Goal: Task Accomplishment & Management: Use online tool/utility

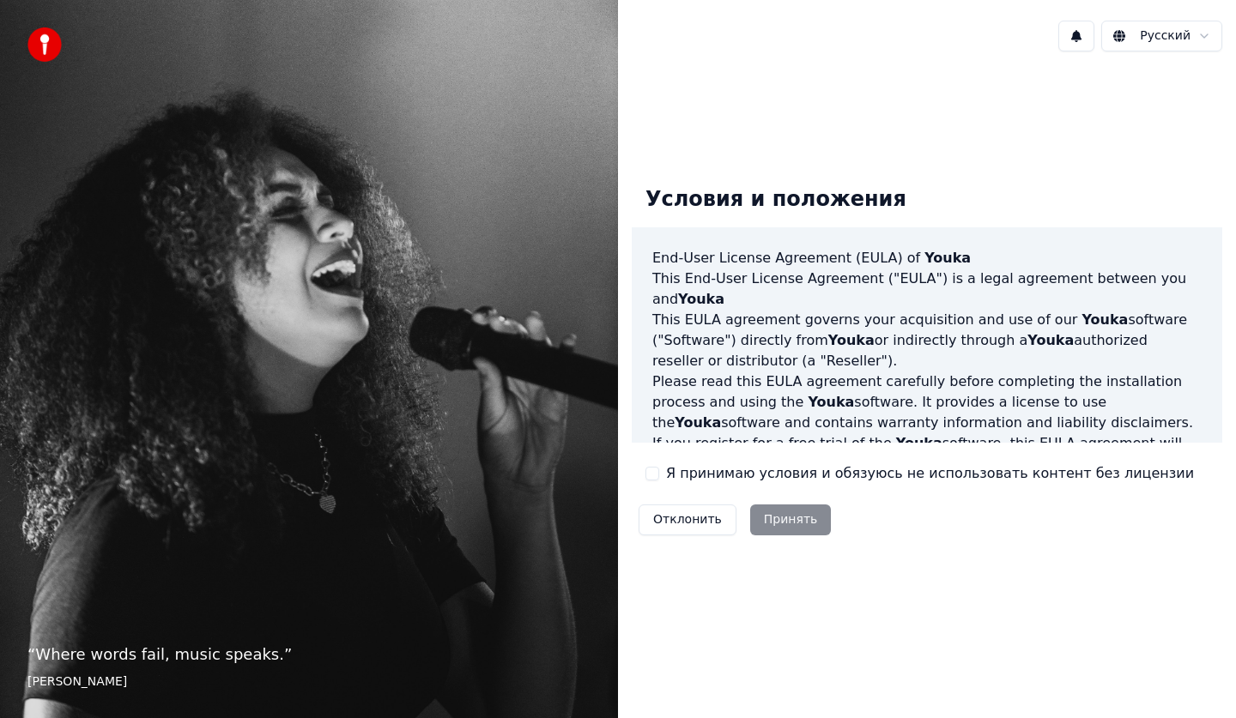
click at [777, 528] on div "Отклонить Принять" at bounding box center [735, 520] width 206 height 45
click at [839, 480] on label "Я принимаю условия и обязуюсь не использовать контент без лицензии" at bounding box center [930, 473] width 528 height 21
click at [659, 480] on button "Я принимаю условия и обязуюсь не использовать контент без лицензии" at bounding box center [652, 474] width 14 height 14
click at [780, 520] on button "Принять" at bounding box center [791, 520] width 82 height 31
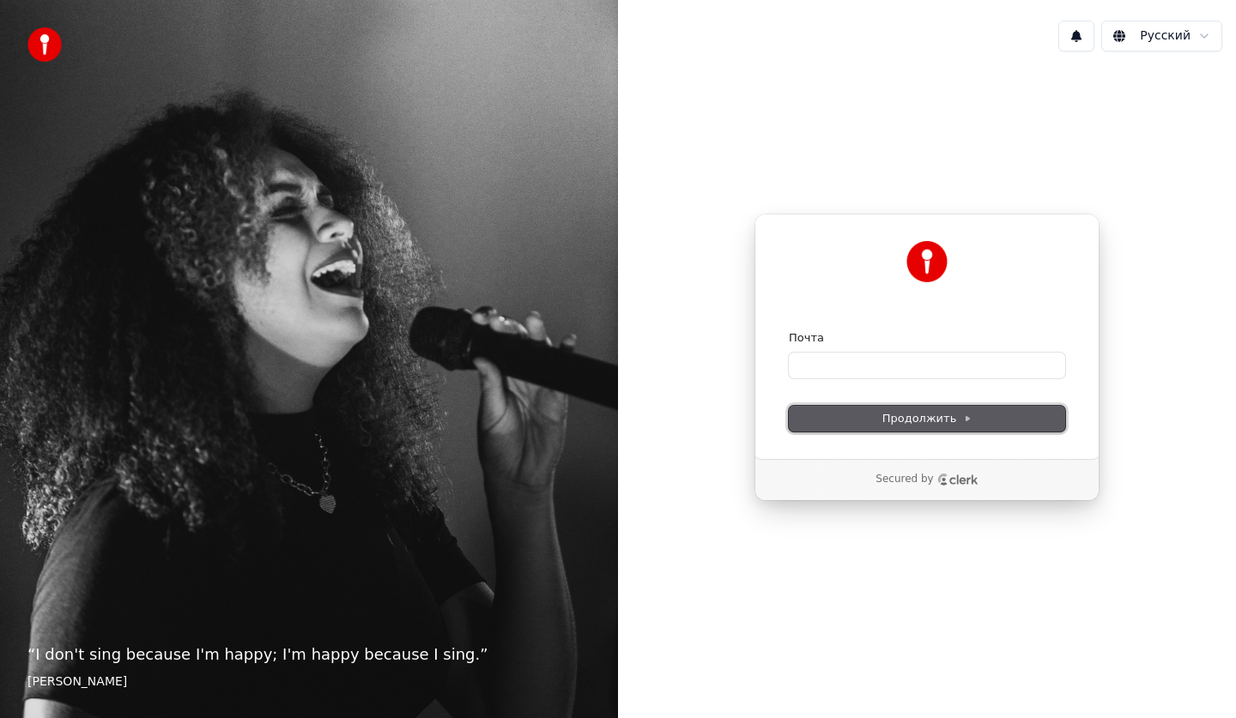
click at [921, 417] on span "Продолжить" at bounding box center [927, 418] width 90 height 15
click at [288, 544] on div "“ I don't sing because I'm happy; I'm happy because I sing. ” [PERSON_NAME]" at bounding box center [309, 359] width 618 height 718
click at [208, 651] on p "“ I don't sing because I'm happy; I'm happy because I sing. ”" at bounding box center [308, 655] width 563 height 24
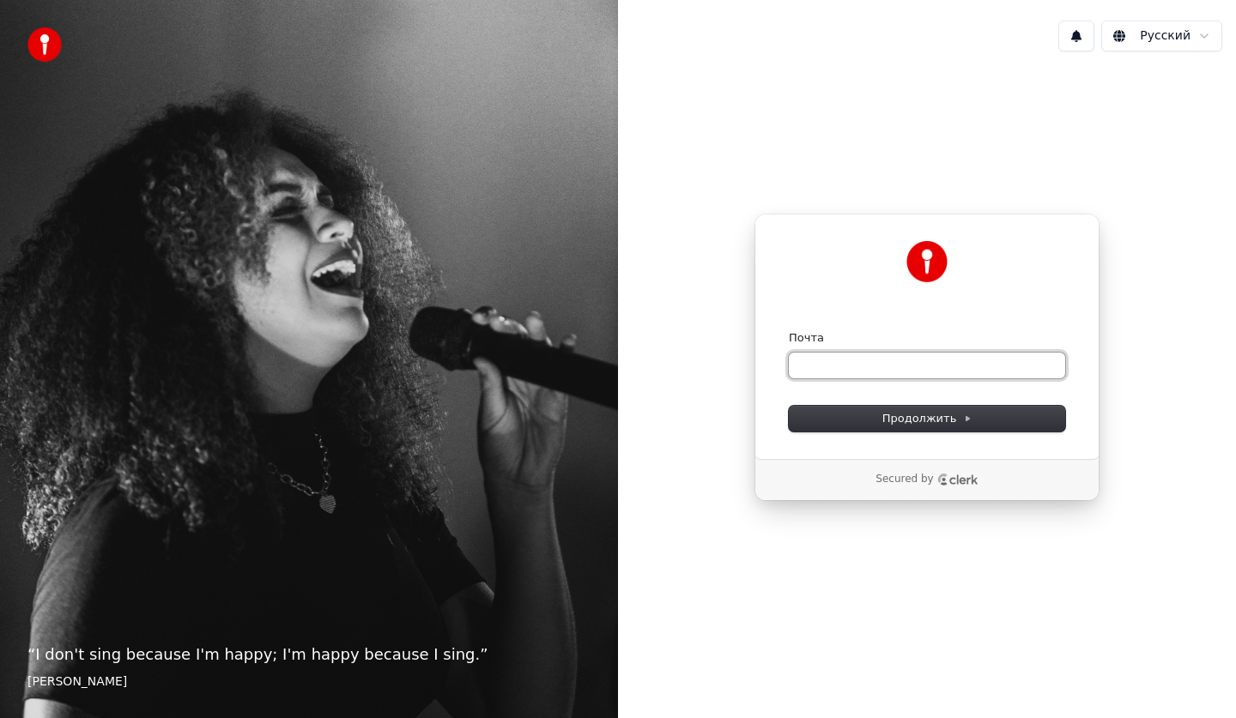
click at [809, 357] on input "Почта" at bounding box center [927, 366] width 276 height 26
type input "*"
click at [970, 420] on button "Продолжить" at bounding box center [927, 419] width 276 height 26
type input "**********"
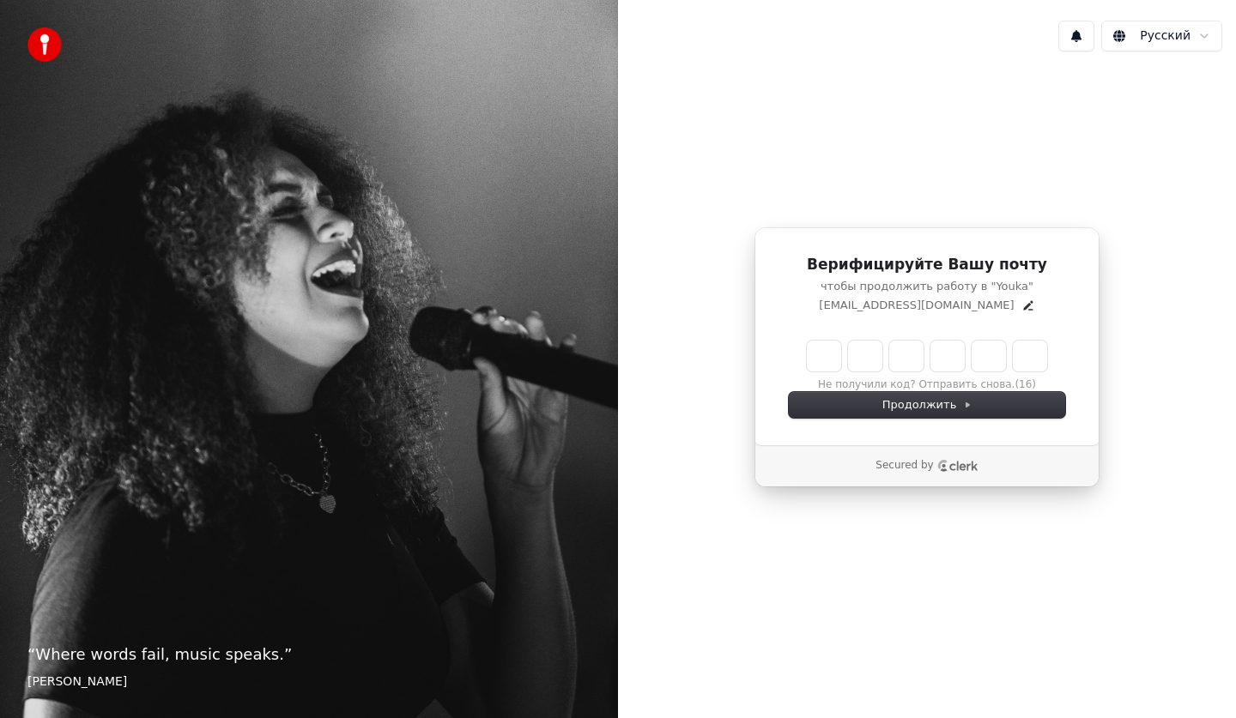
click at [830, 361] on input "Enter verification code" at bounding box center [927, 356] width 240 height 31
type input "******"
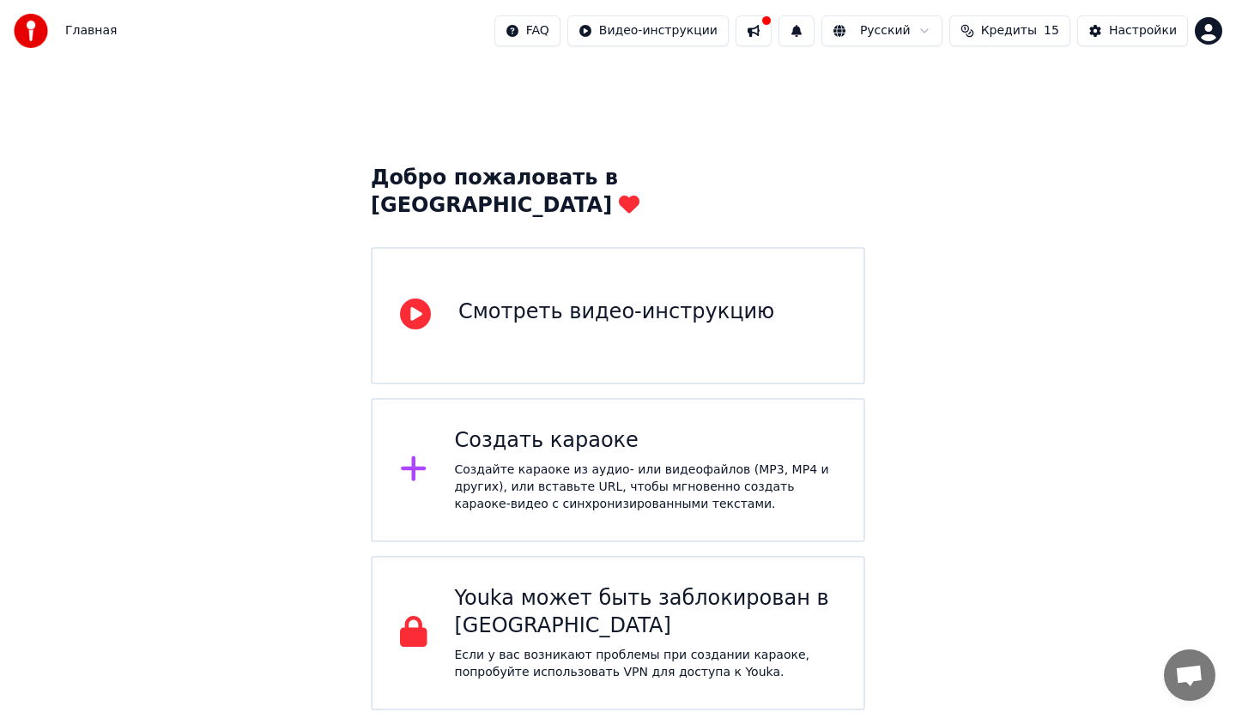
click at [673, 462] on div "Создайте караоке из аудио- или видеофайлов (MP3, MP4 и других), или вставьте UR…" at bounding box center [646, 487] width 382 height 51
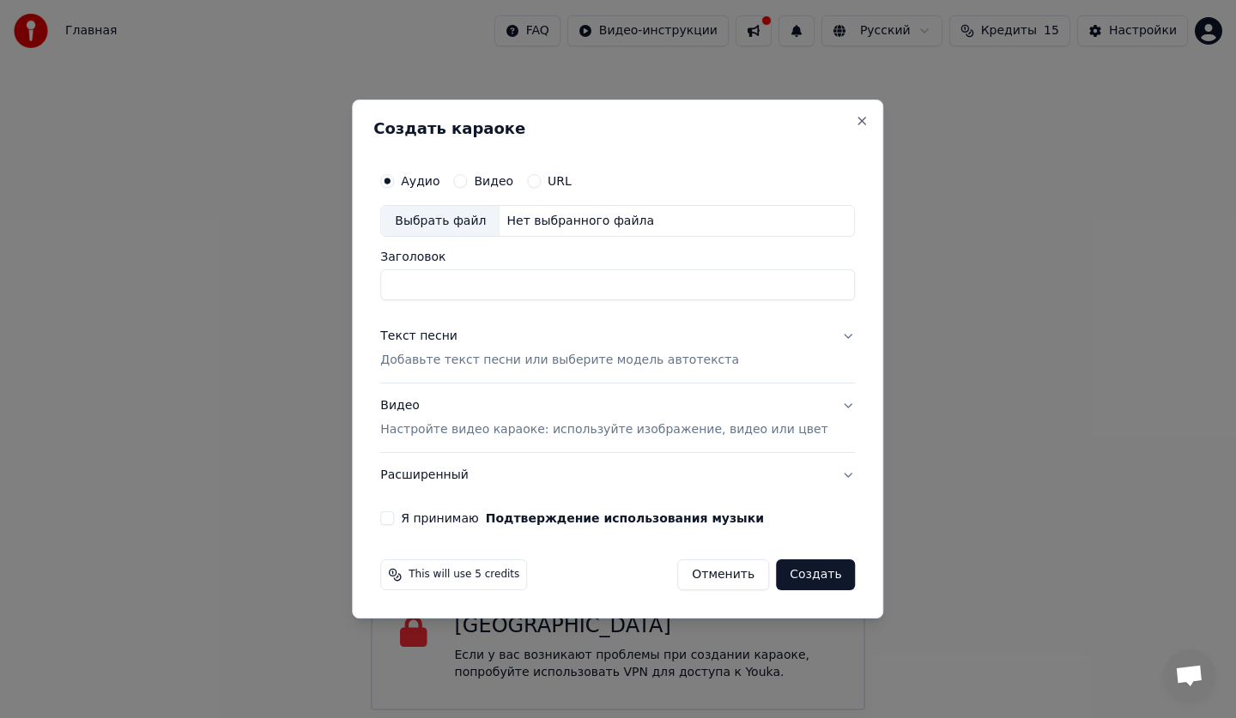
click at [512, 217] on div "Нет выбранного файла" at bounding box center [579, 221] width 161 height 17
click at [807, 588] on button "Создать" at bounding box center [815, 574] width 79 height 31
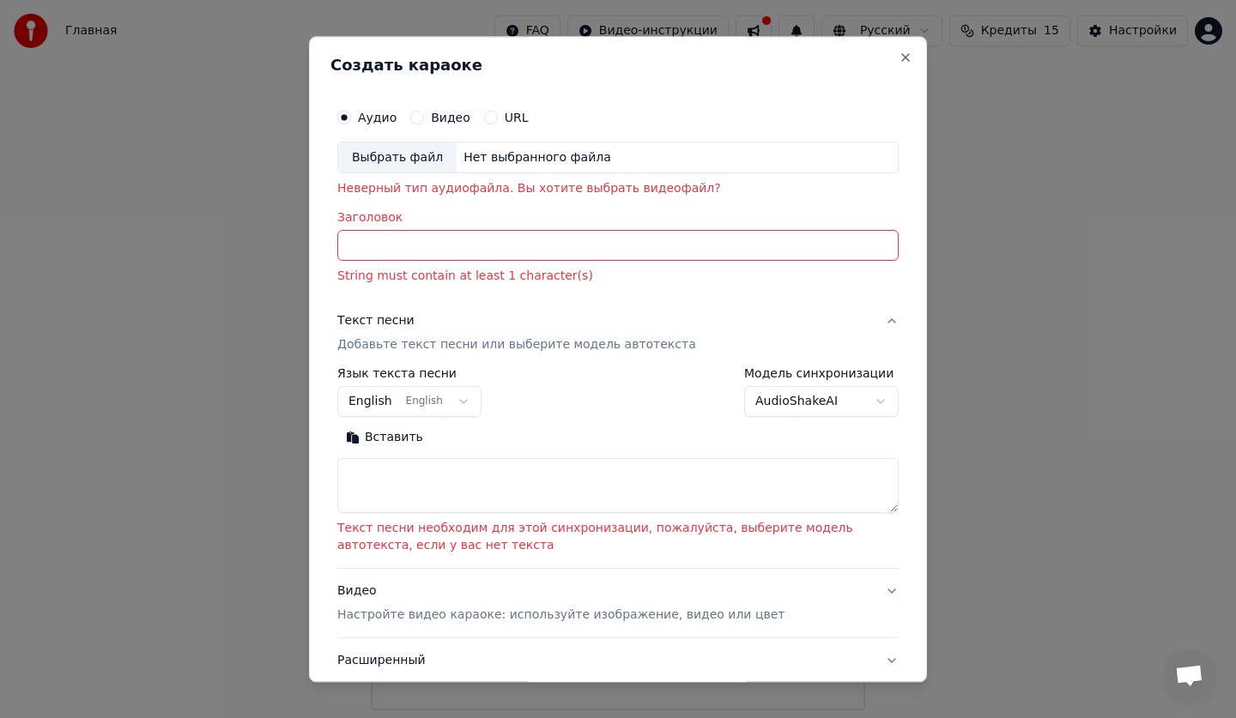
click at [409, 243] on input "Заголовок" at bounding box center [617, 246] width 561 height 31
click at [451, 400] on button "English English" at bounding box center [409, 402] width 144 height 31
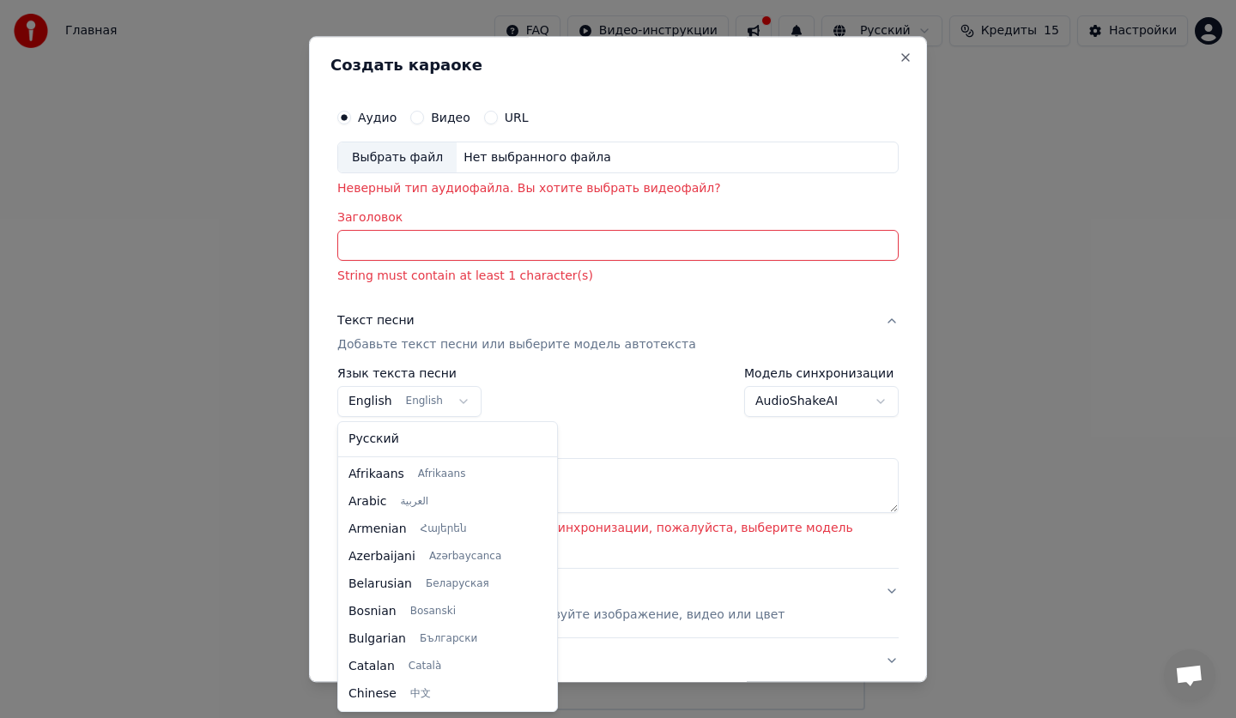
scroll to position [137, 0]
click at [459, 408] on body "Главная FAQ Видео-инструкции Русский Кредиты 15 Настройки Добро пожаловать в Yo…" at bounding box center [618, 355] width 1236 height 710
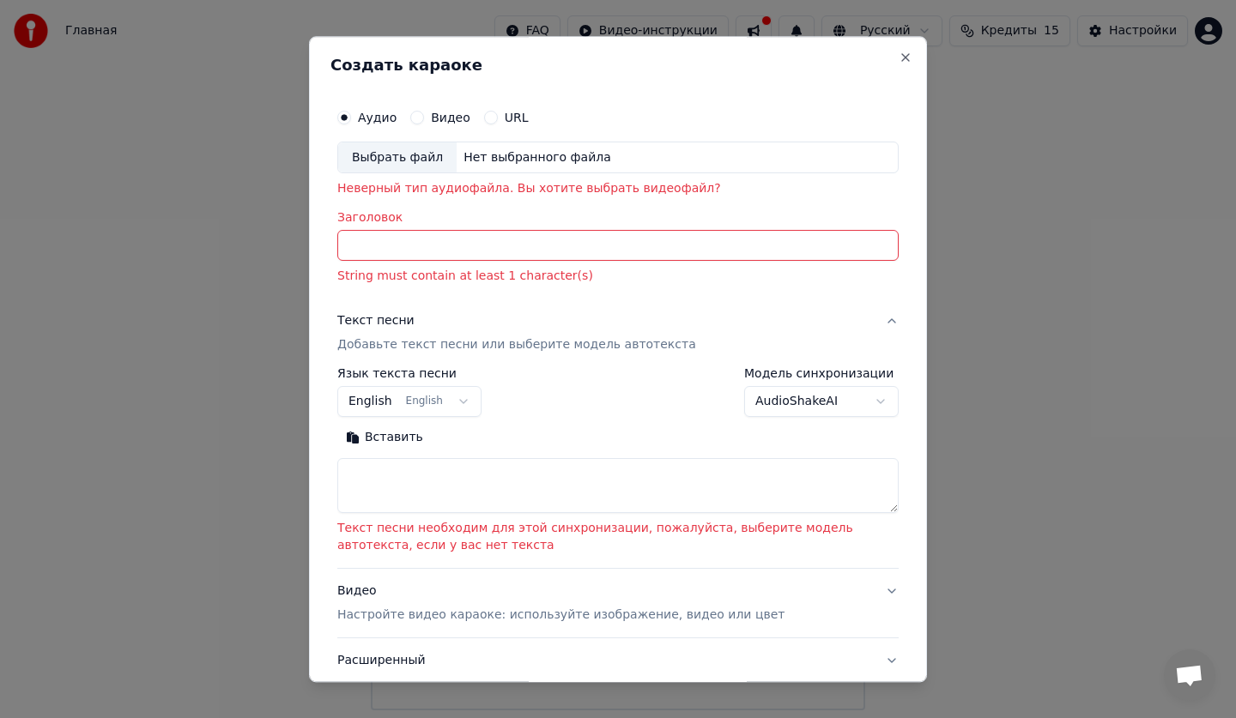
click at [457, 402] on body "Главная FAQ Видео-инструкции Русский Кредиты 15 Настройки Добро пожаловать в Yo…" at bounding box center [618, 355] width 1236 height 710
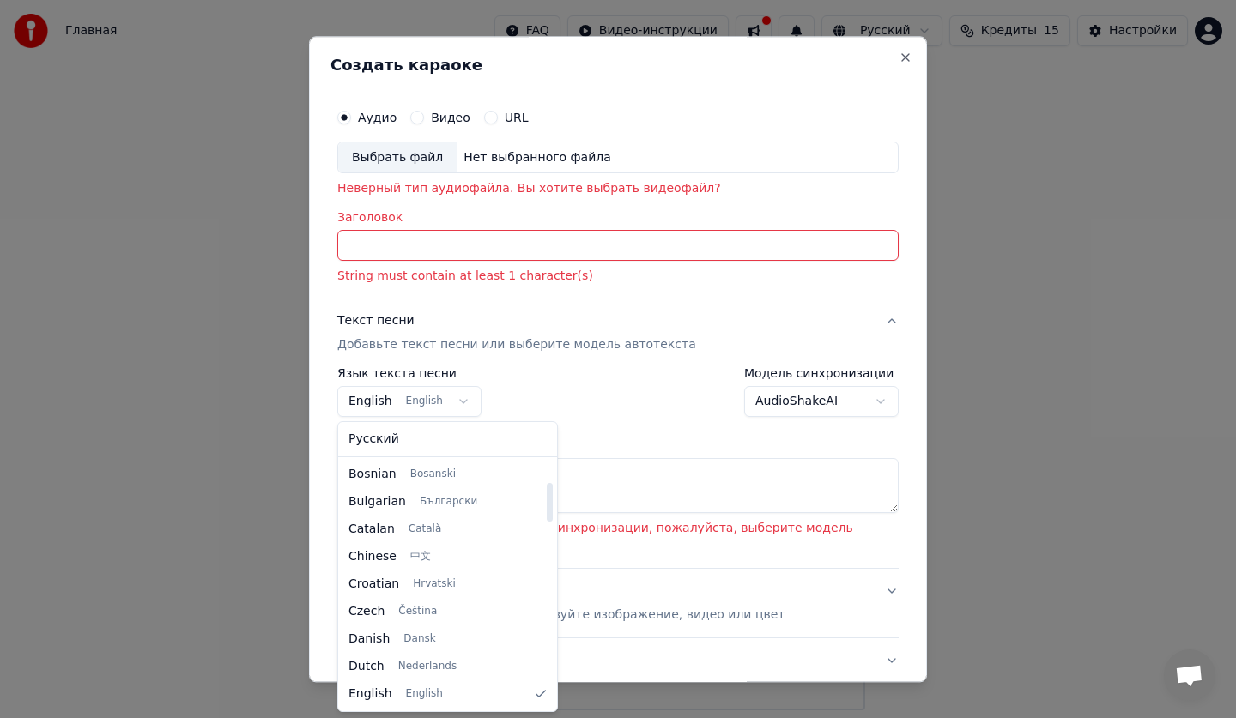
select select "**"
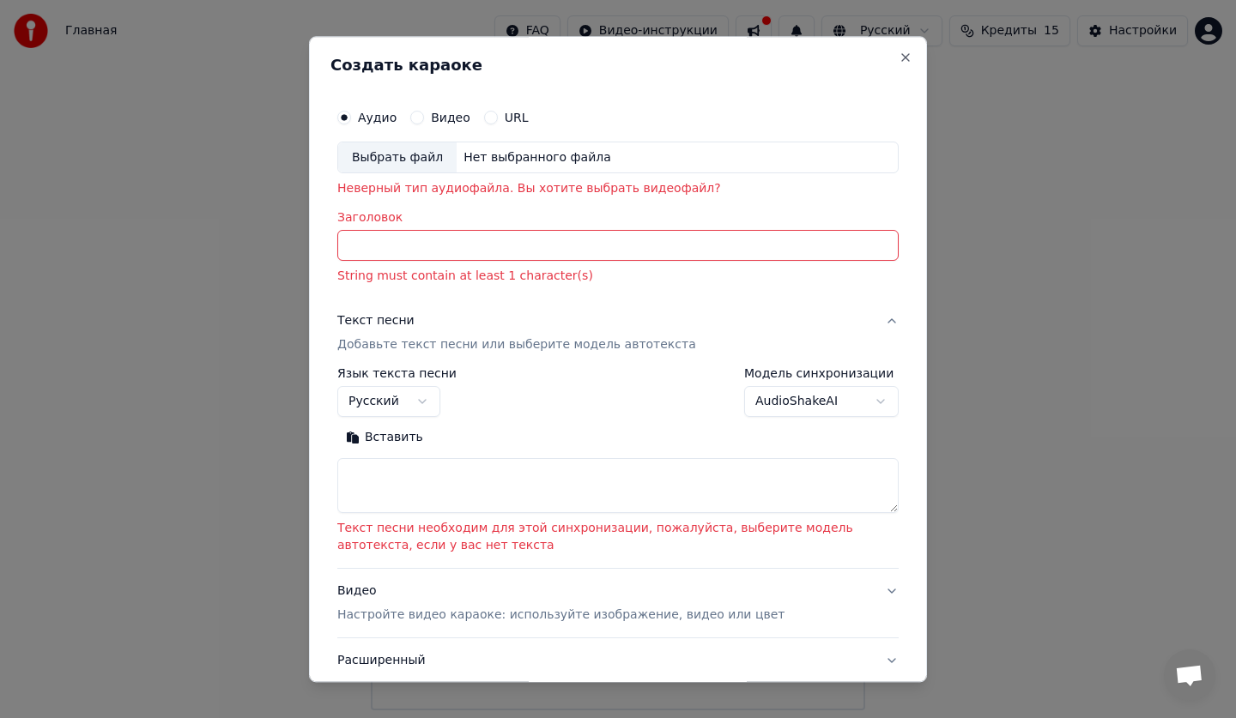
click at [484, 121] on button "URL" at bounding box center [491, 118] width 14 height 14
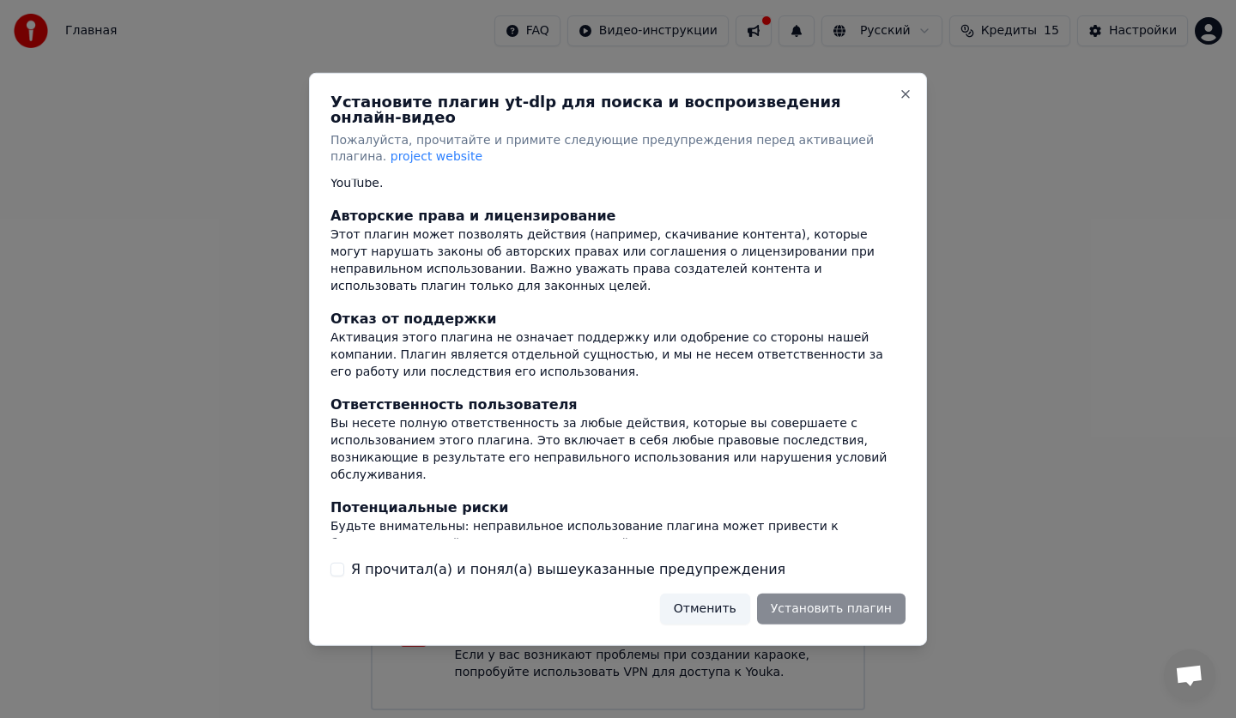
scroll to position [90, 0]
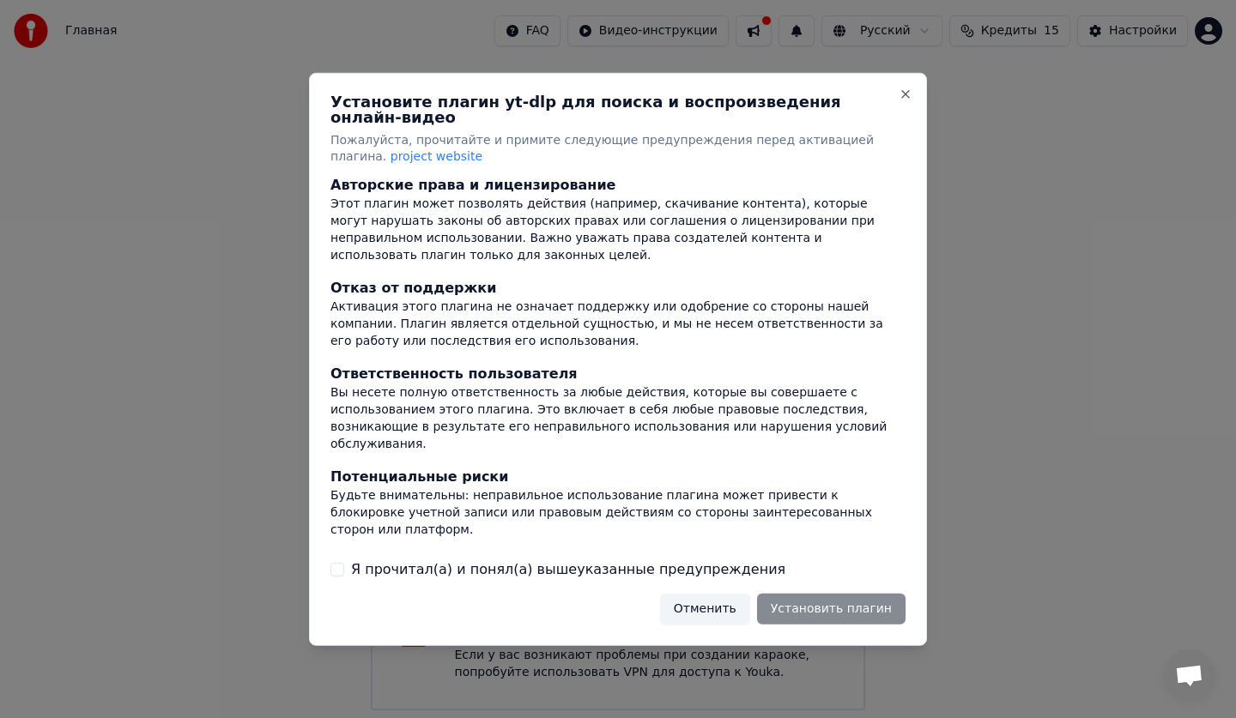
click at [714, 612] on button "Отменить" at bounding box center [705, 609] width 90 height 31
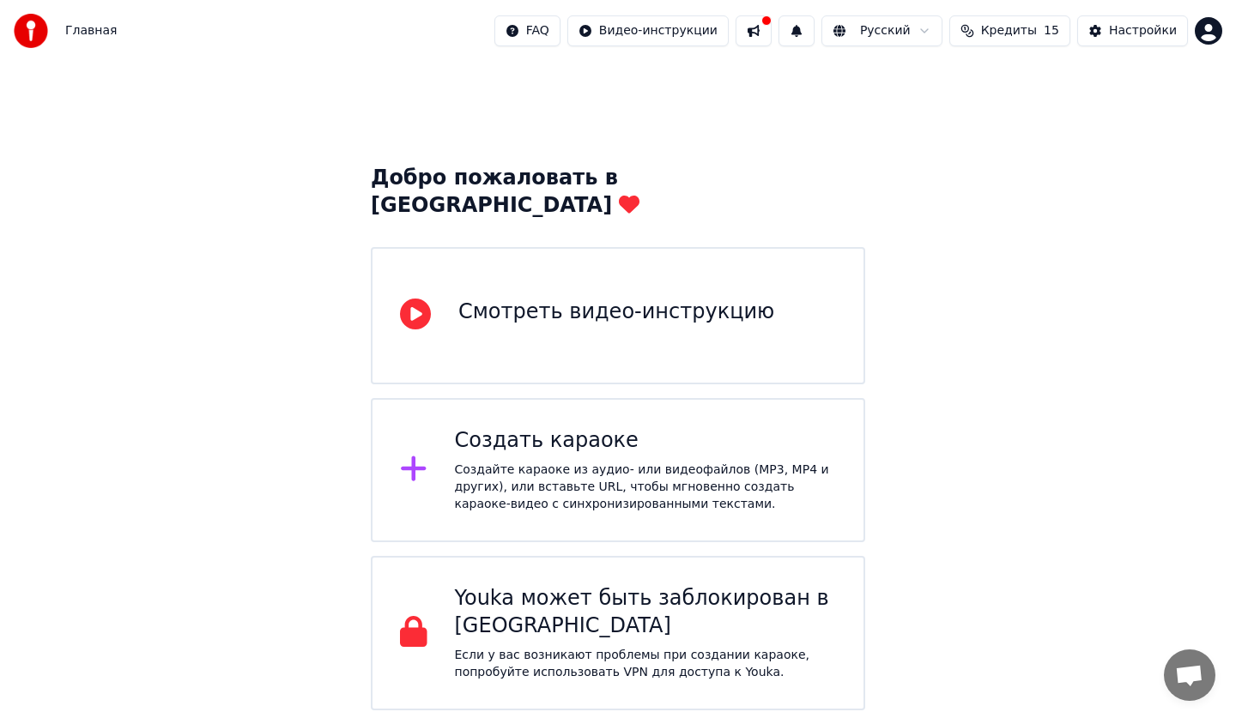
click at [714, 607] on div "Youka может быть заблокирован в России" at bounding box center [646, 612] width 382 height 55
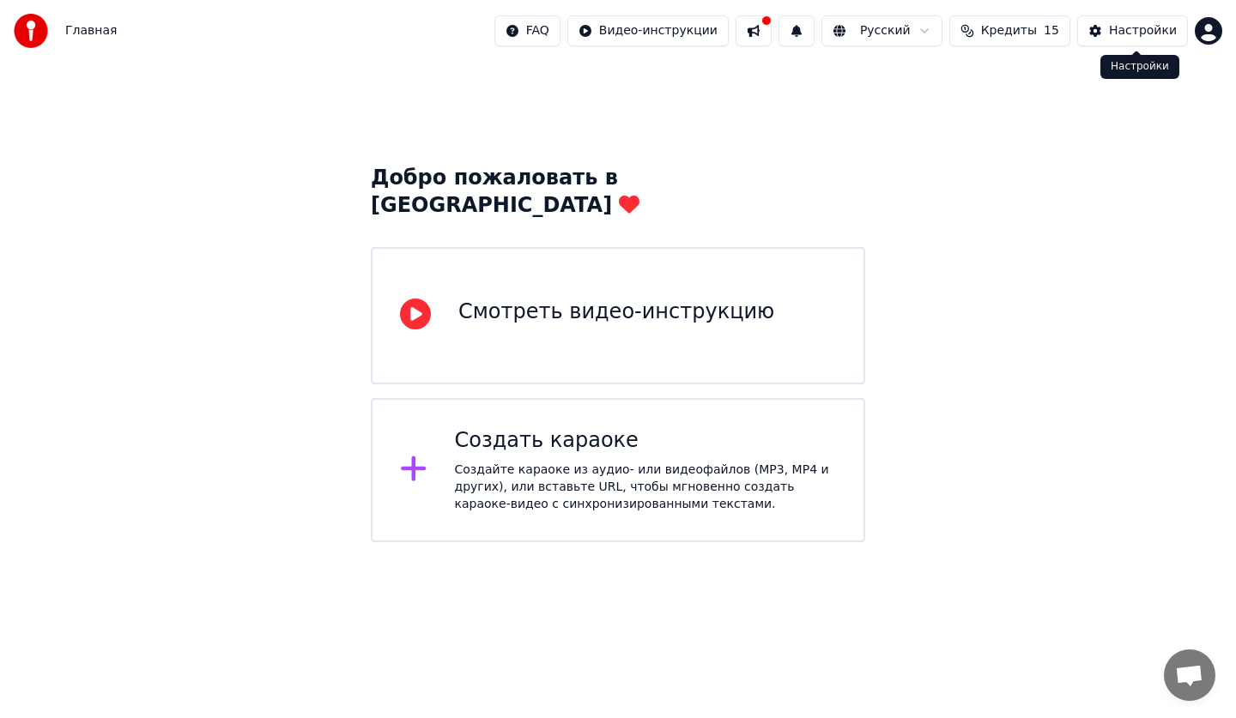
click at [1136, 37] on div "Настройки" at bounding box center [1143, 30] width 68 height 17
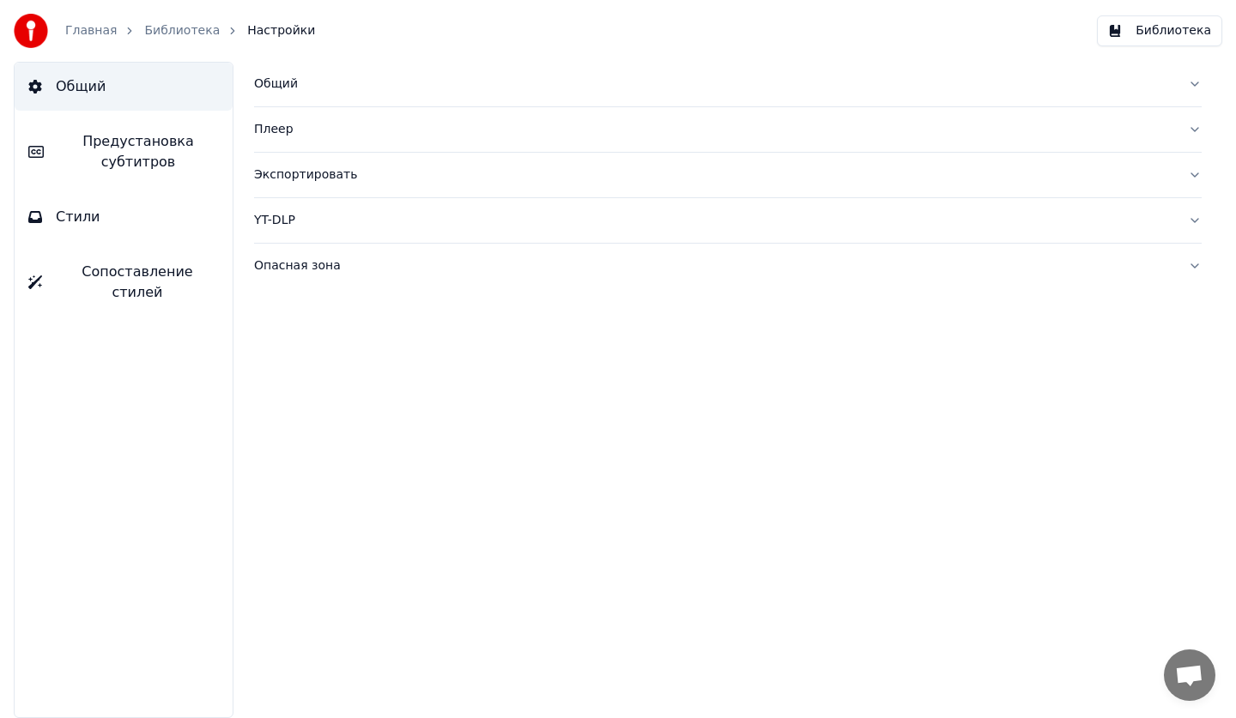
click at [303, 175] on div "Экспортировать" at bounding box center [714, 174] width 920 height 17
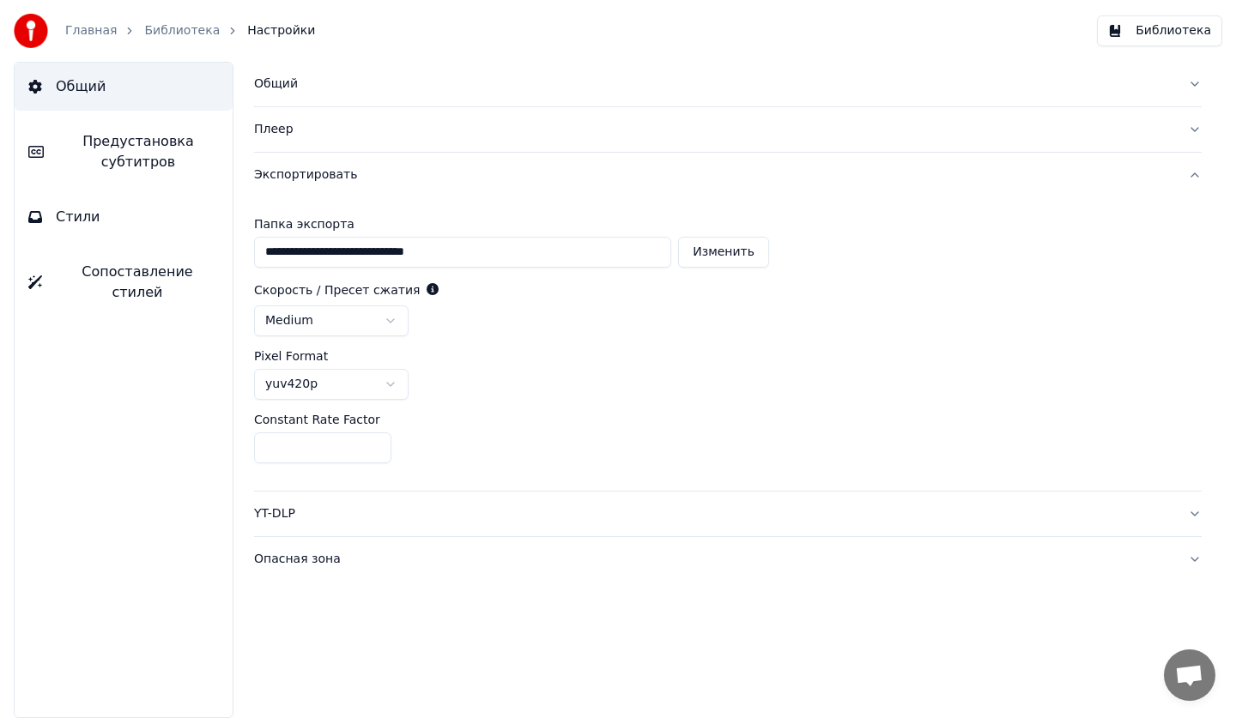
click at [305, 178] on div "Экспортировать" at bounding box center [714, 174] width 920 height 17
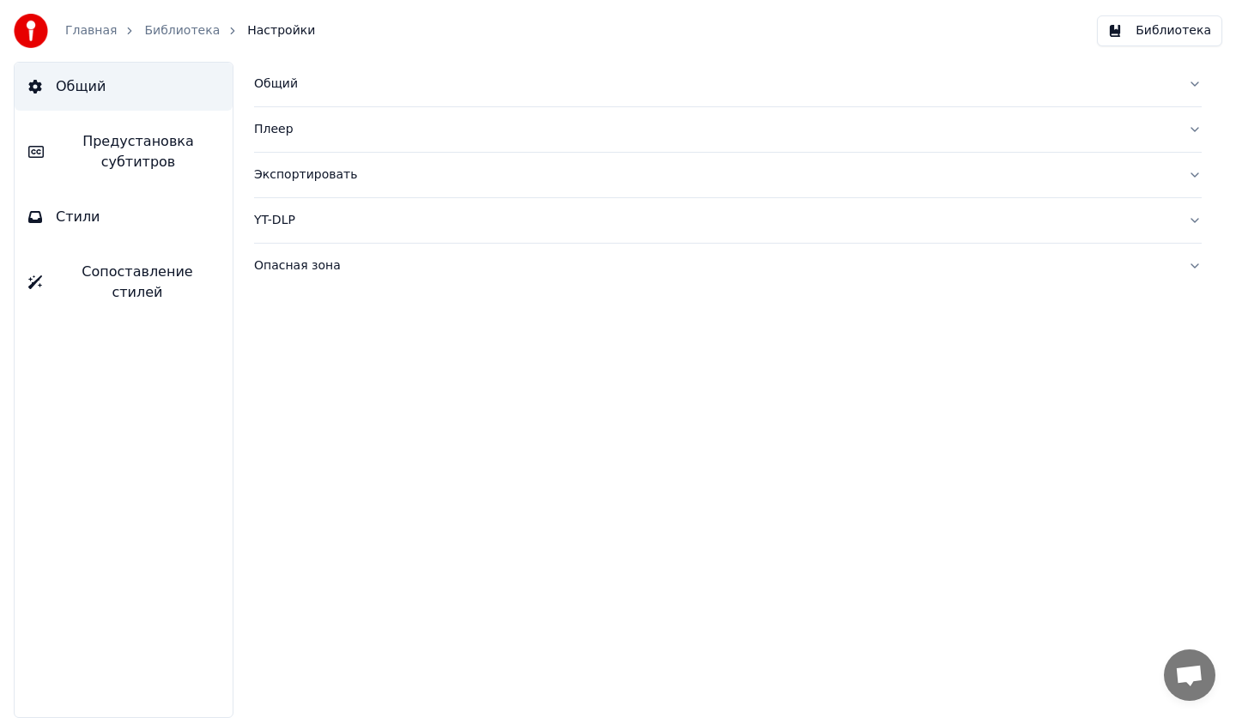
click at [305, 177] on div "Экспортировать" at bounding box center [714, 174] width 920 height 17
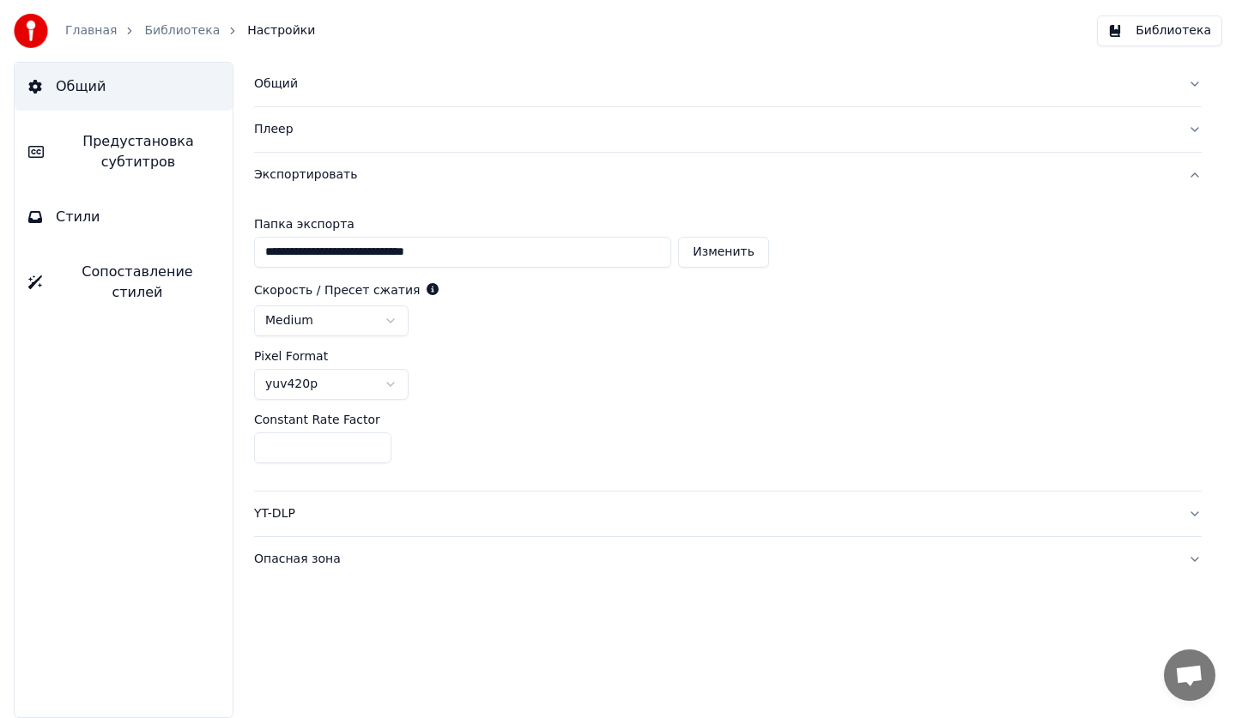
click at [305, 177] on div "Экспортировать" at bounding box center [714, 174] width 920 height 17
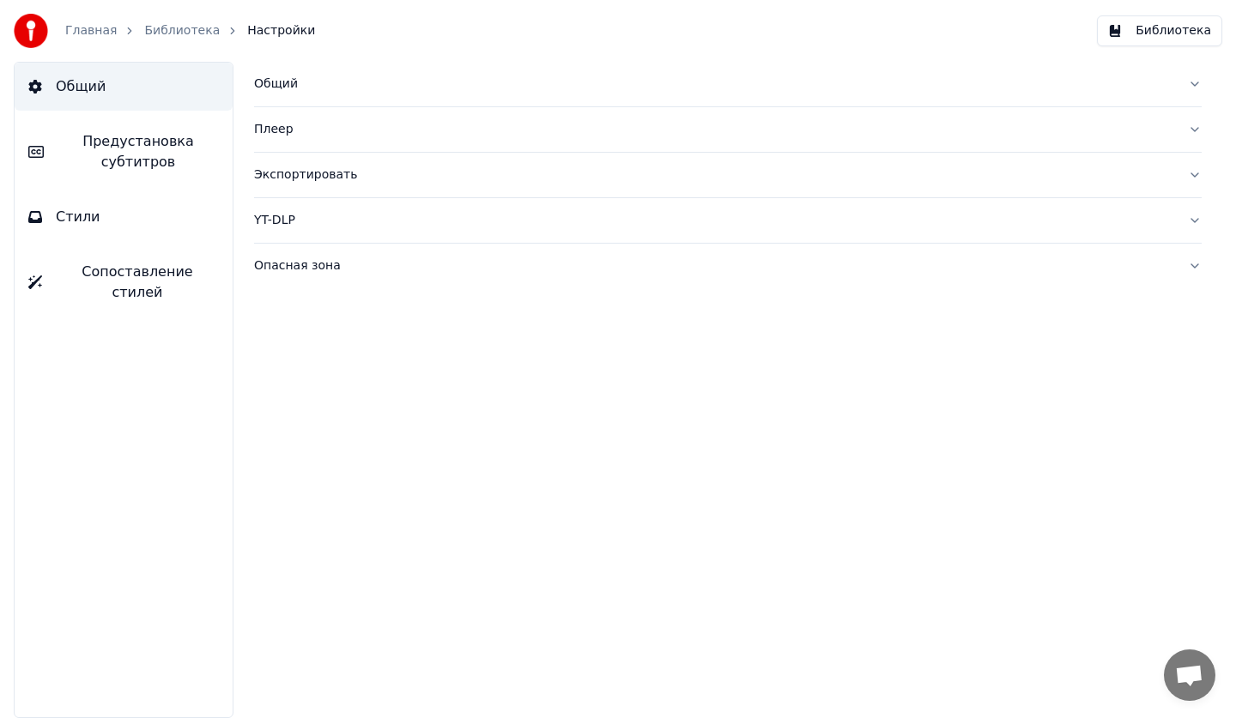
click at [305, 177] on div "Экспортировать" at bounding box center [714, 174] width 920 height 17
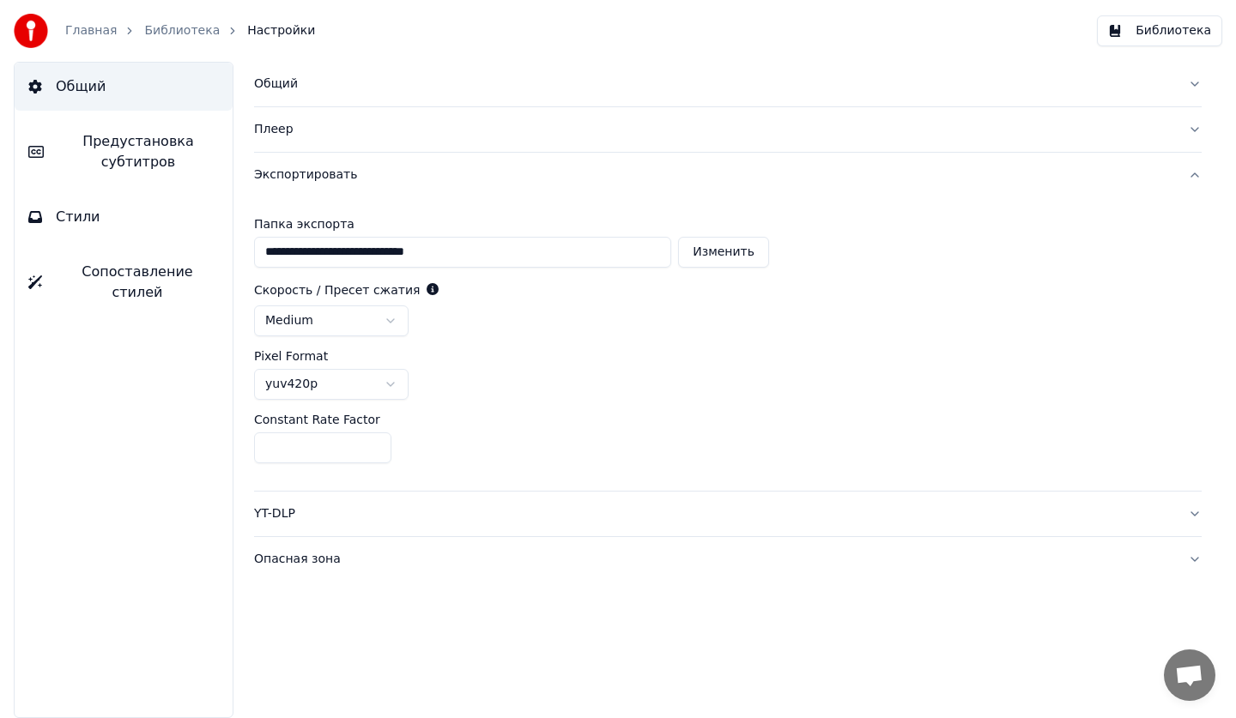
click at [305, 177] on div "Экспортировать" at bounding box center [714, 174] width 920 height 17
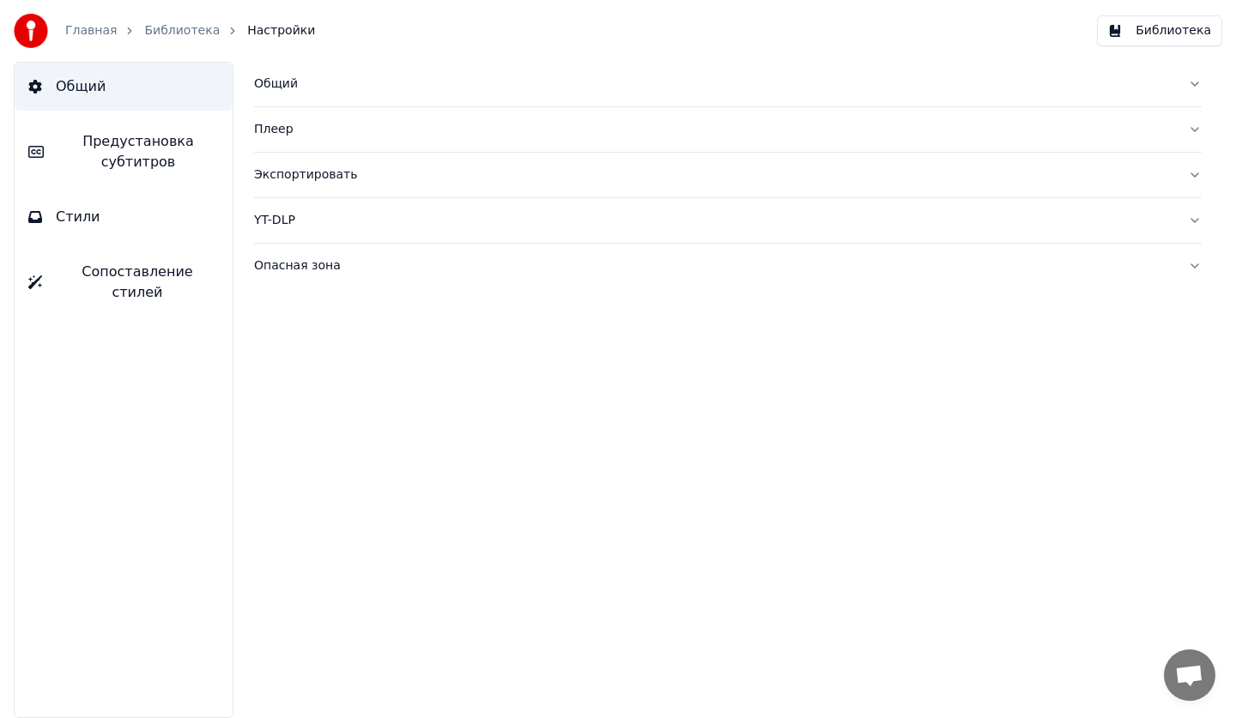
click at [269, 29] on span "Настройки" at bounding box center [281, 30] width 68 height 17
click at [100, 25] on link "Главная" at bounding box center [90, 30] width 51 height 17
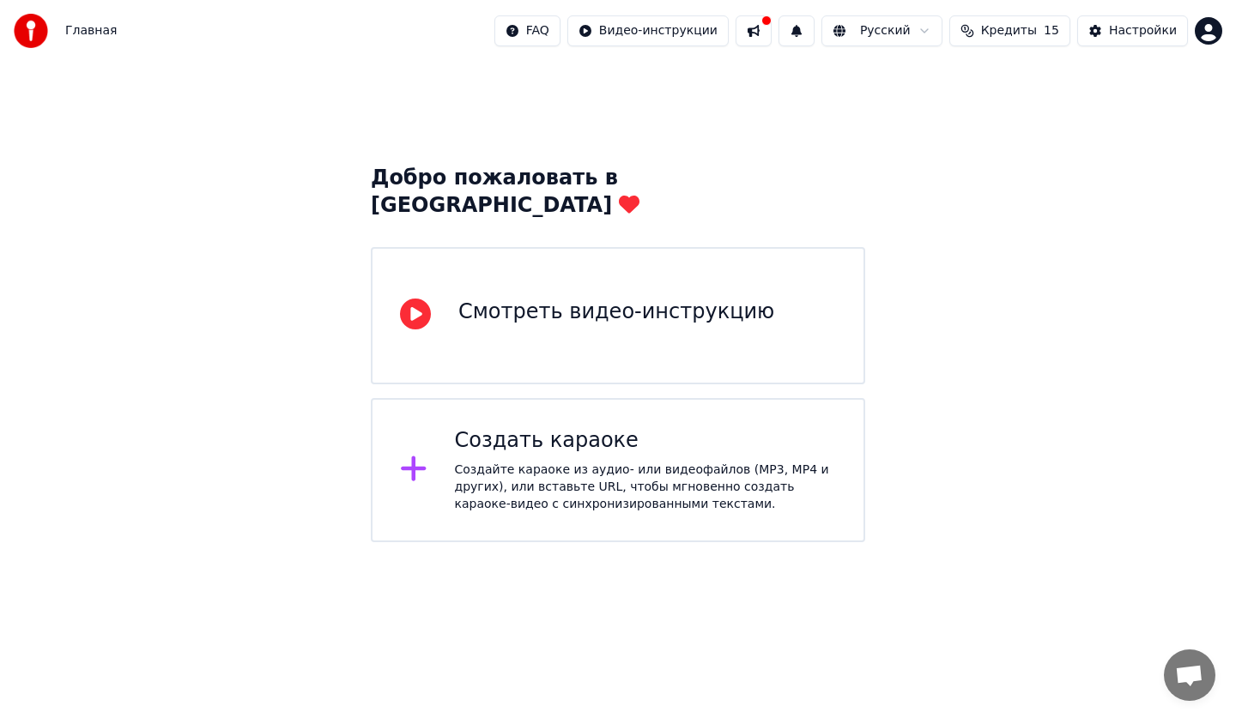
click at [603, 462] on div "Создайте караоке из аудио- или видеофайлов (MP3, MP4 и других), или вставьте UR…" at bounding box center [646, 487] width 382 height 51
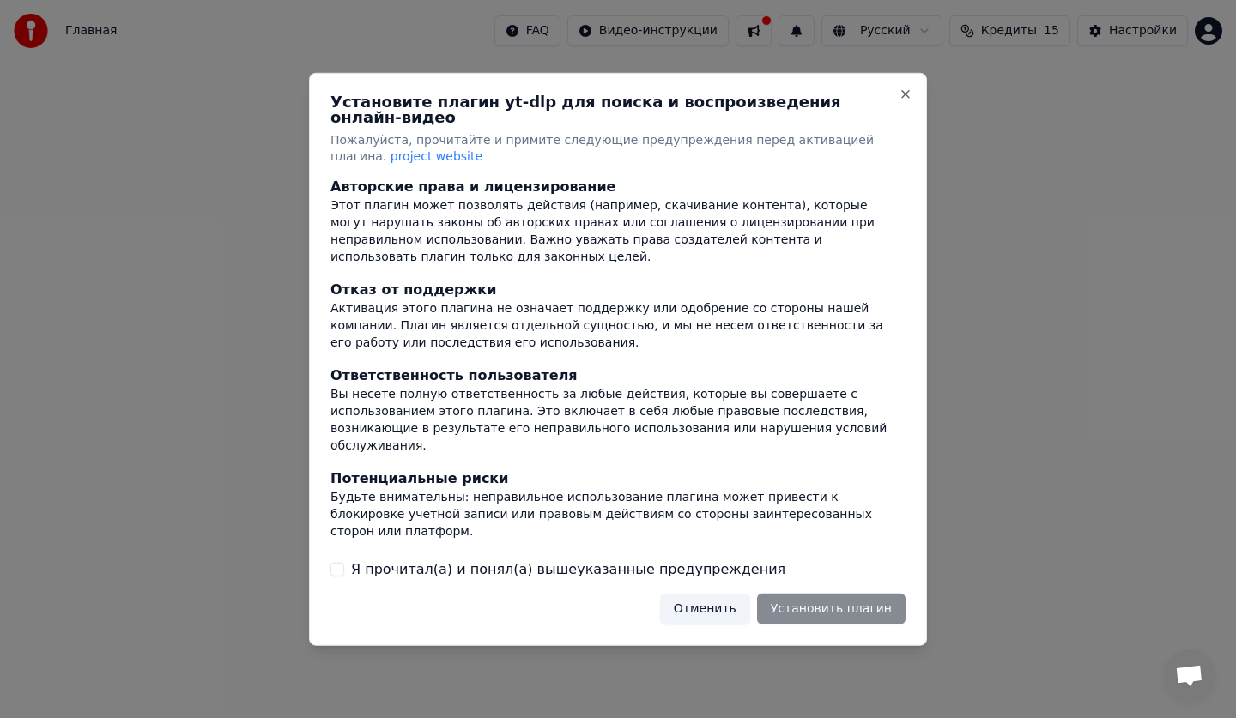
scroll to position [90, 0]
click at [815, 602] on div "Отменить Установить плагин" at bounding box center [782, 609] width 245 height 31
click at [661, 570] on label "Я прочитал(а) и понял(а) вышеуказанные предупреждения" at bounding box center [568, 569] width 434 height 21
click at [344, 570] on button "Я прочитал(а) и понял(а) вышеуказанные предупреждения" at bounding box center [337, 570] width 14 height 14
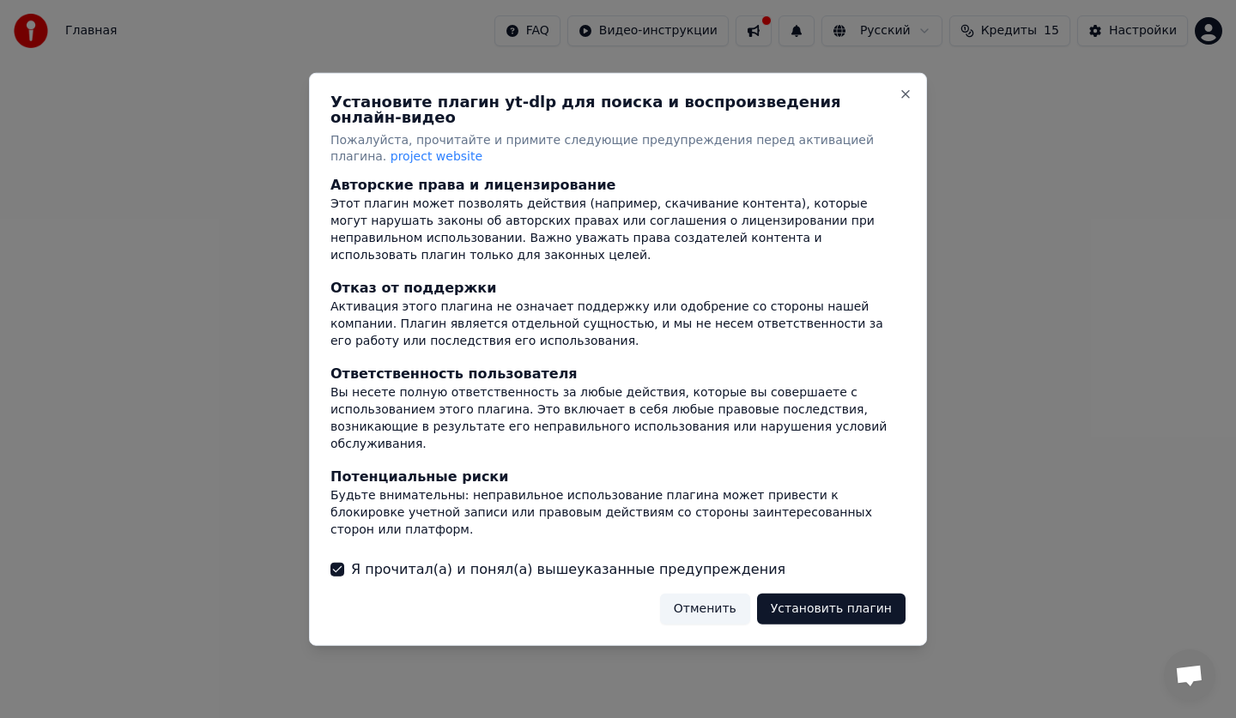
click at [843, 598] on button "Установить плагин" at bounding box center [831, 609] width 148 height 31
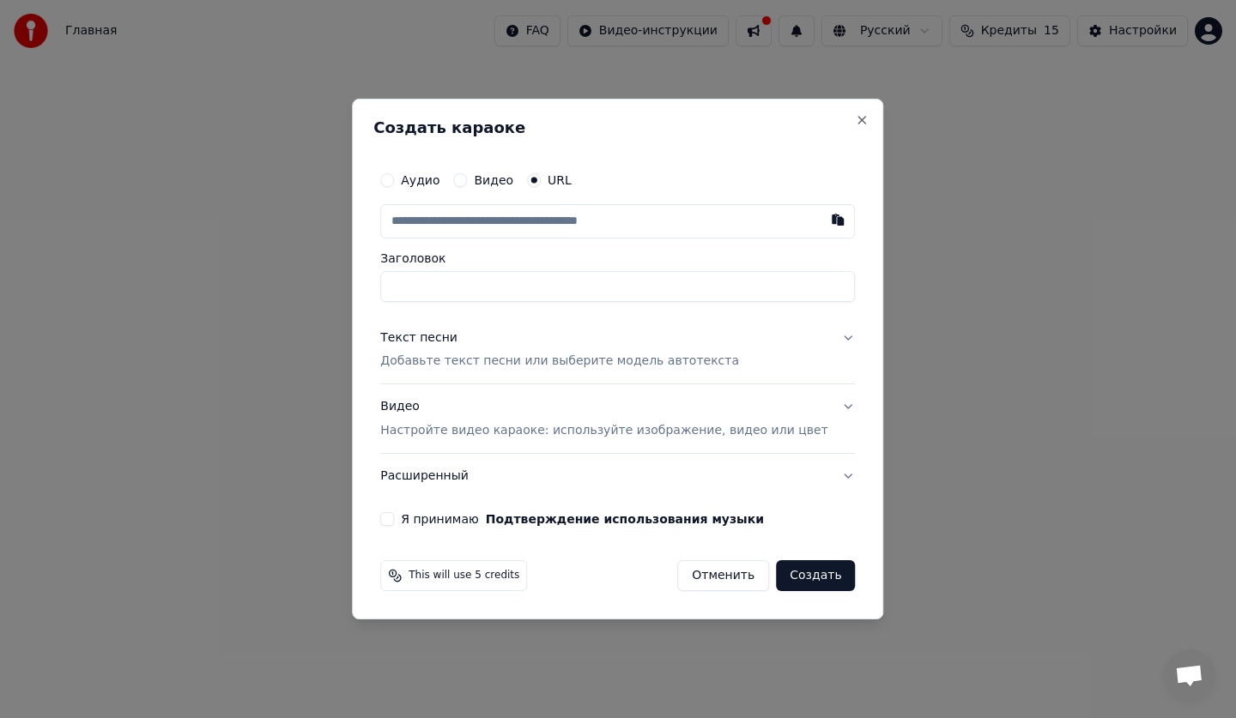
click at [505, 227] on input "text" at bounding box center [617, 221] width 475 height 34
paste input "**********"
type input "**********"
click at [784, 580] on button "Создать" at bounding box center [815, 575] width 79 height 31
type input "**********"
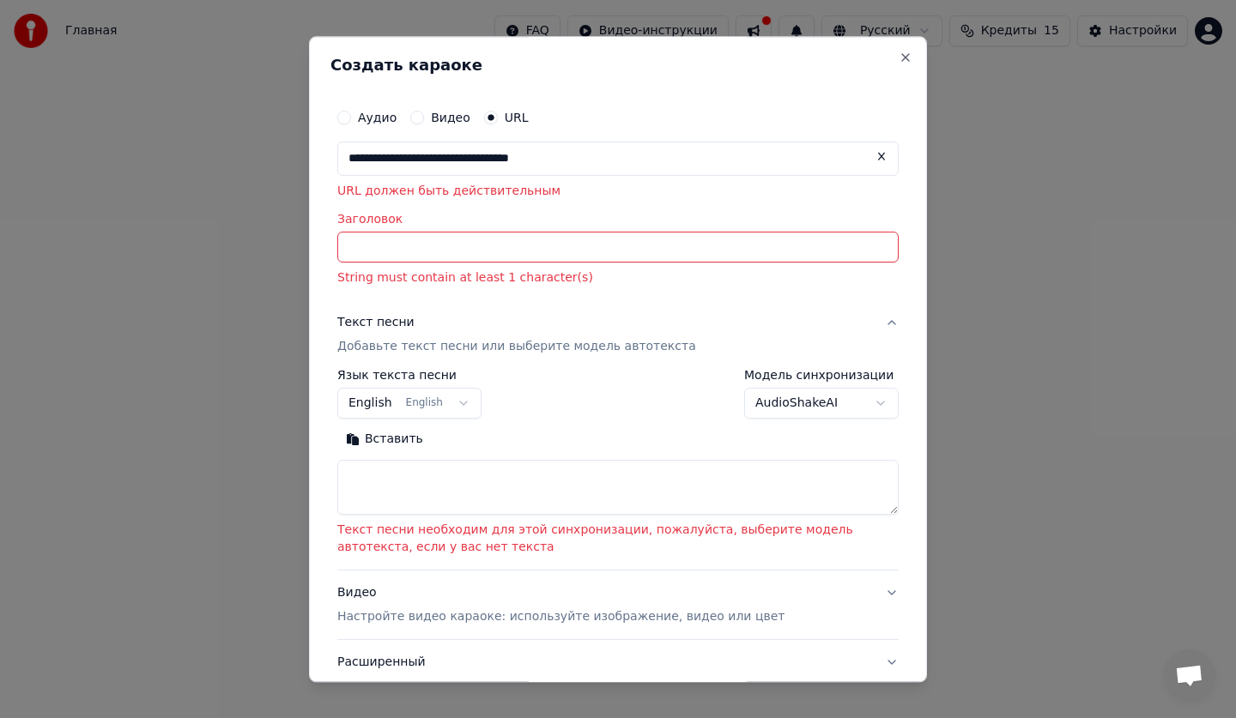
click at [432, 259] on input "Заголовок" at bounding box center [617, 248] width 561 height 31
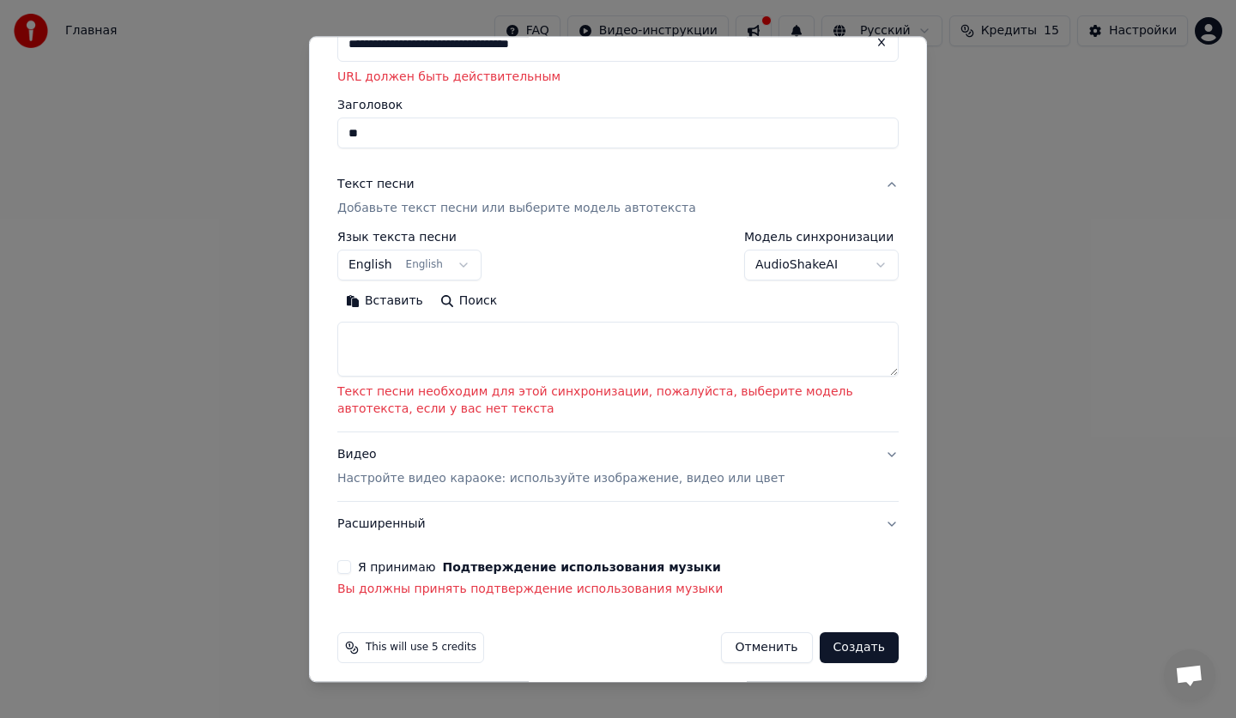
scroll to position [124, 0]
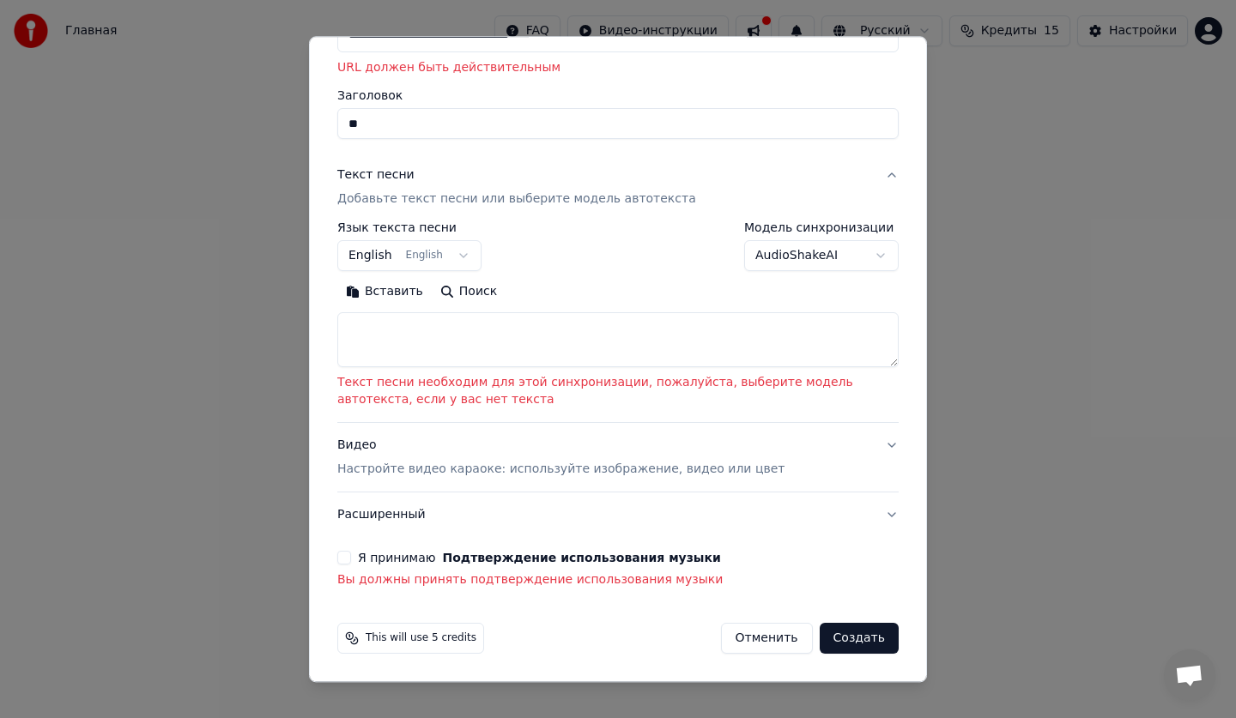
type input "**"
click at [835, 632] on button "Создать" at bounding box center [858, 639] width 79 height 31
click at [870, 644] on button "Создать" at bounding box center [858, 639] width 79 height 31
click at [688, 341] on textarea at bounding box center [617, 340] width 561 height 55
click at [728, 348] on textarea at bounding box center [617, 340] width 561 height 55
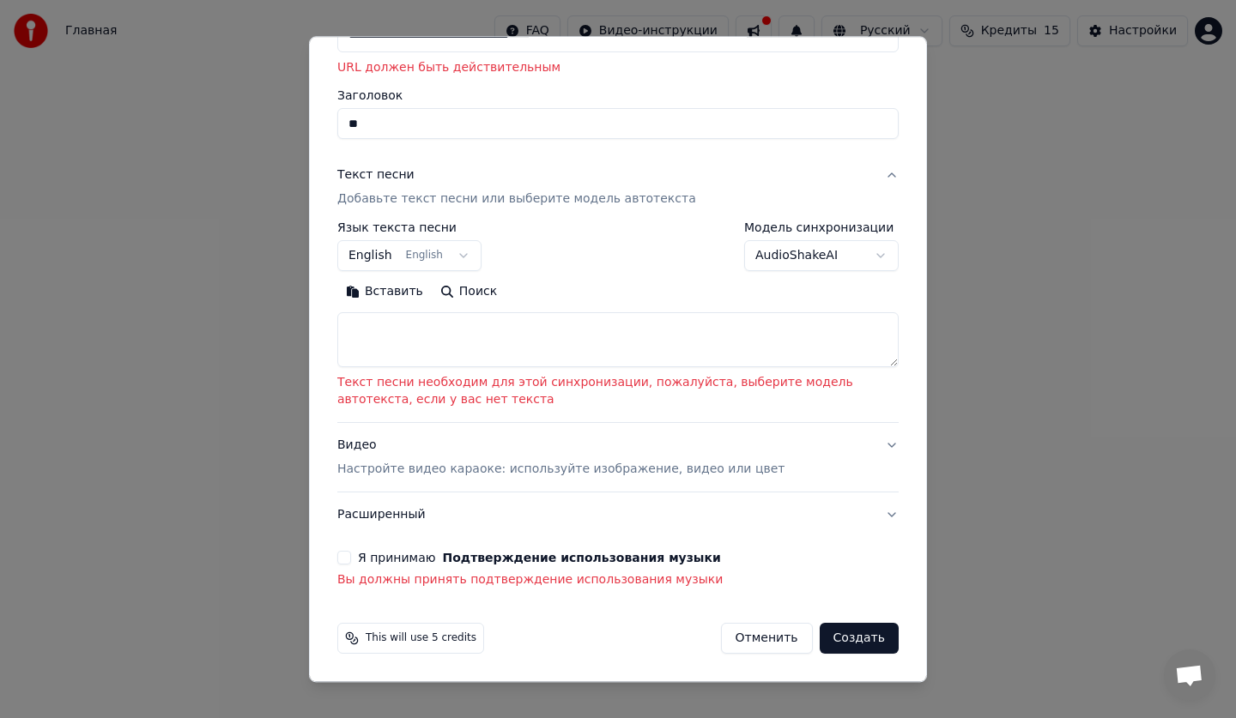
click at [775, 647] on button "Отменить" at bounding box center [767, 639] width 92 height 31
select select
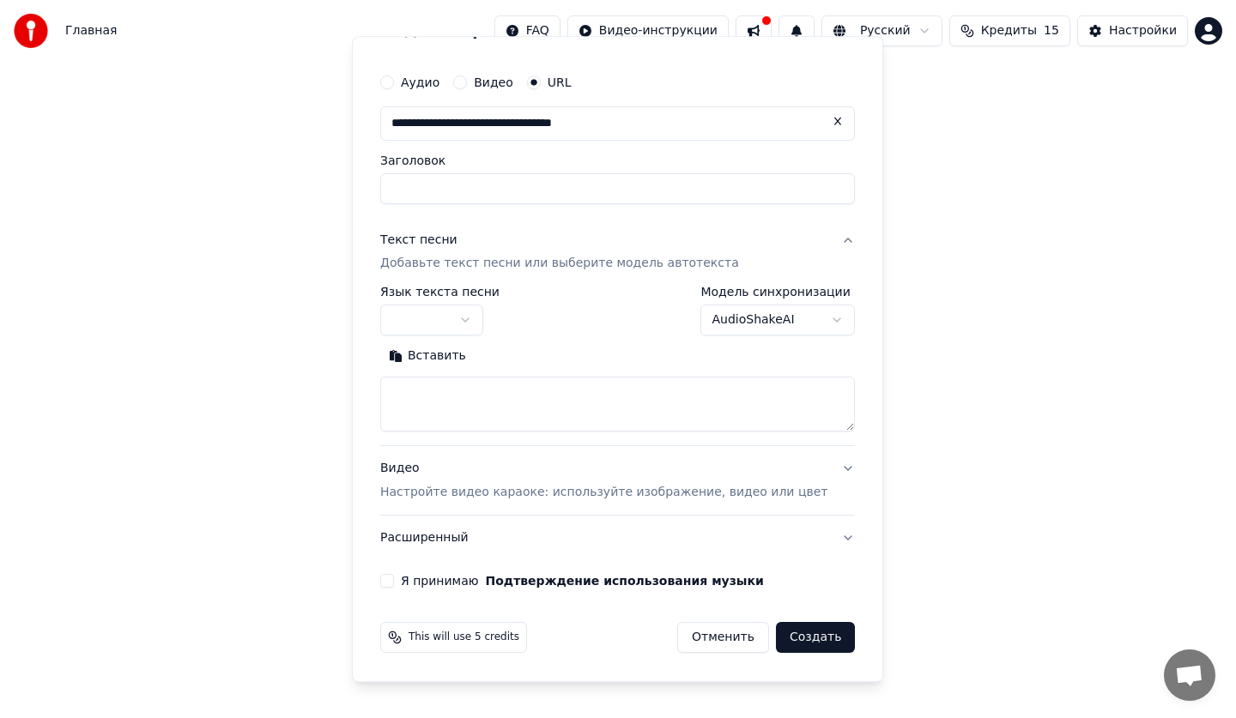
scroll to position [35, 0]
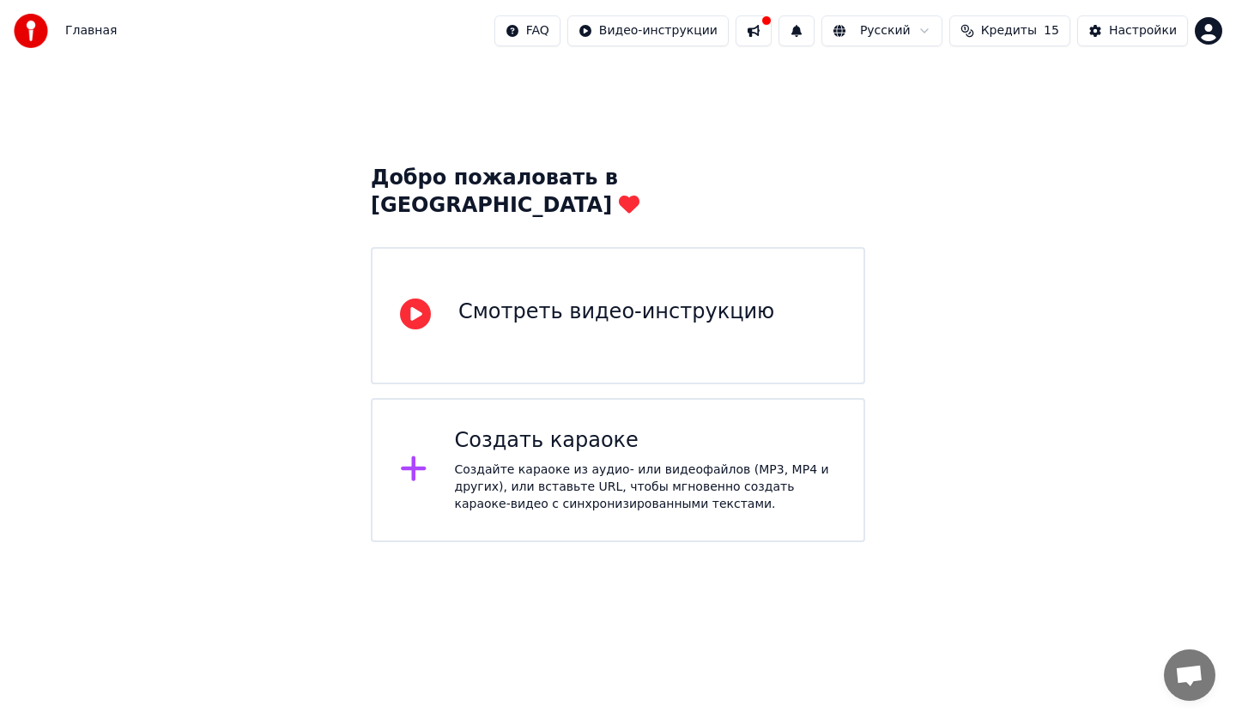
click at [1014, 28] on span "Кредиты" at bounding box center [1009, 30] width 56 height 17
click at [1135, 246] on div "Добро пожаловать в Youka Смотреть видео-инструкцию Создать караоке Создайте кар…" at bounding box center [618, 302] width 1236 height 481
